Goal: Transaction & Acquisition: Purchase product/service

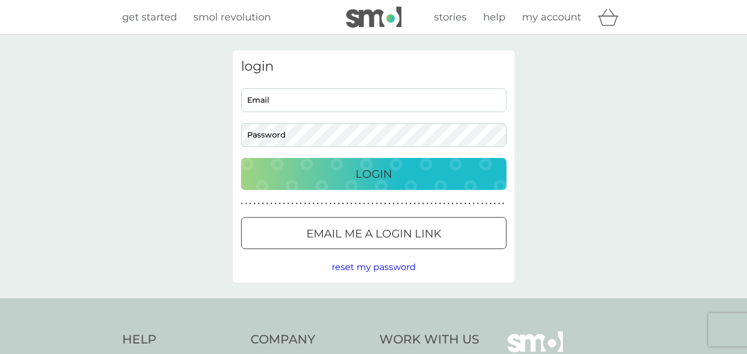
drag, startPoint x: 285, startPoint y: 107, endPoint x: 306, endPoint y: 112, distance: 20.9
click at [285, 107] on input "Email" at bounding box center [373, 100] width 265 height 24
type input "[EMAIL_ADDRESS][DOMAIN_NAME]"
click at [241, 158] on button "Login" at bounding box center [373, 174] width 265 height 32
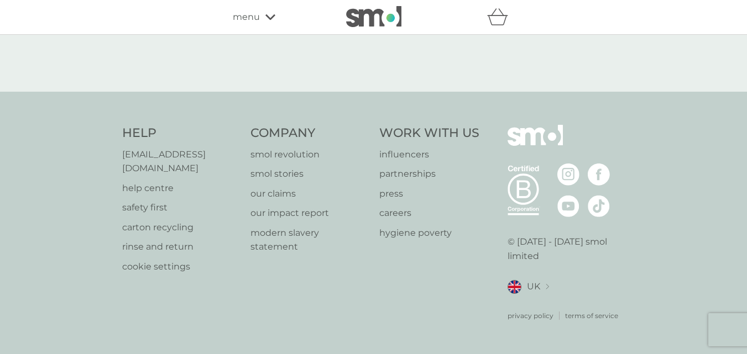
select select "119"
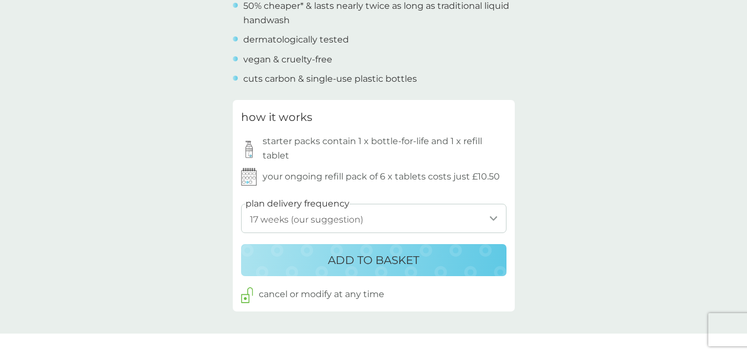
scroll to position [498, 0]
